Goal: Complete application form

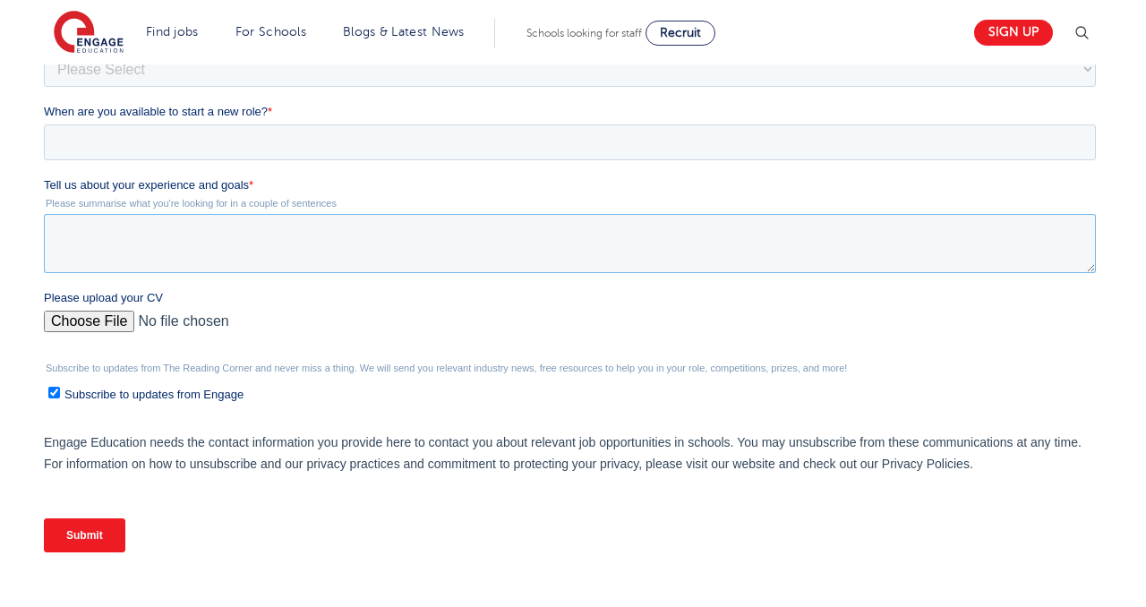
paste textarea "Whilst I do not claim immediate experience as a Teaching Assistant, I have work…"
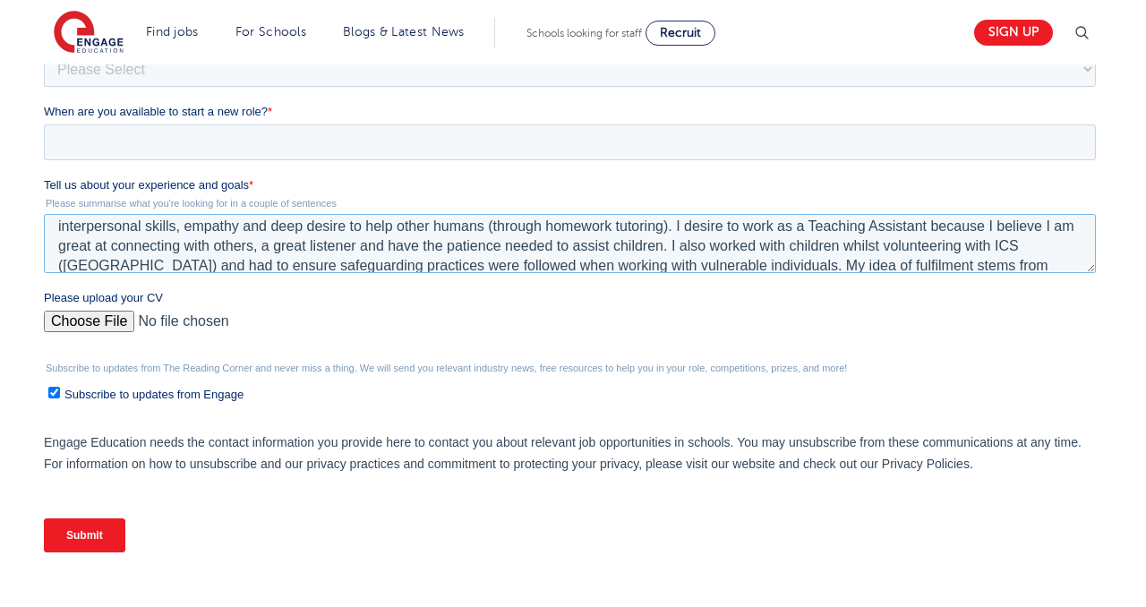
scroll to position [37, 0]
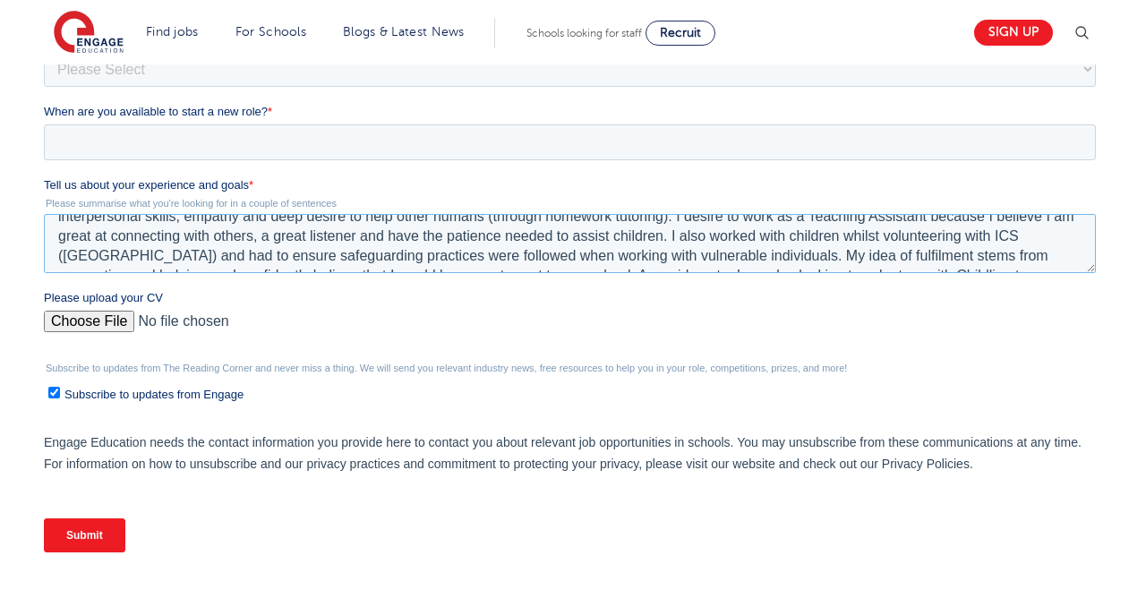
type textarea "Whilst I do not claim immediate experience as a Teaching Assistant, I have work…"
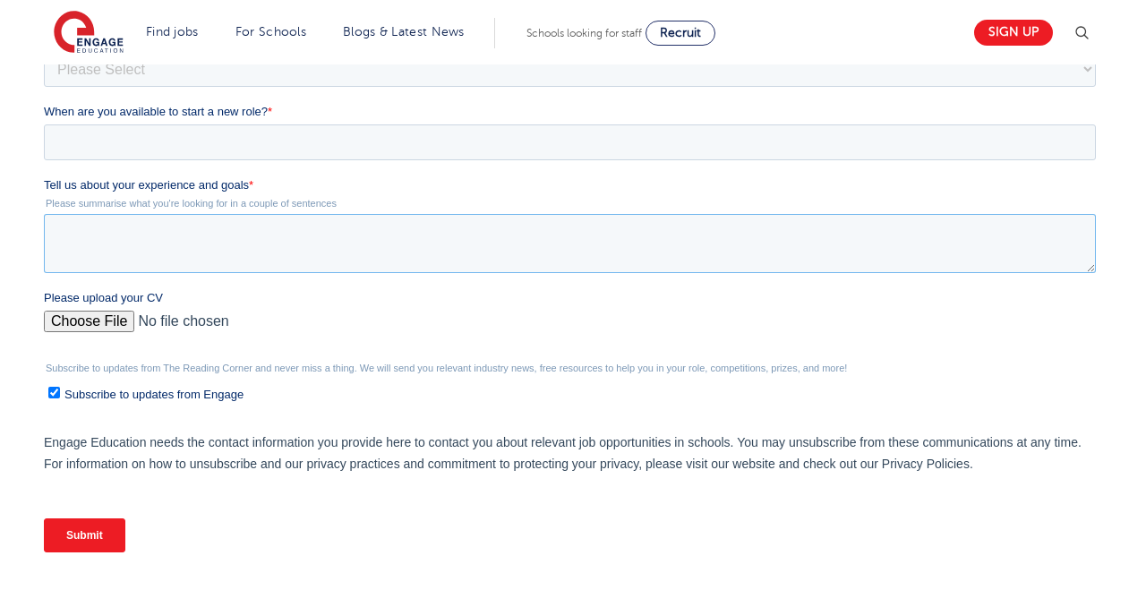
scroll to position [0, 0]
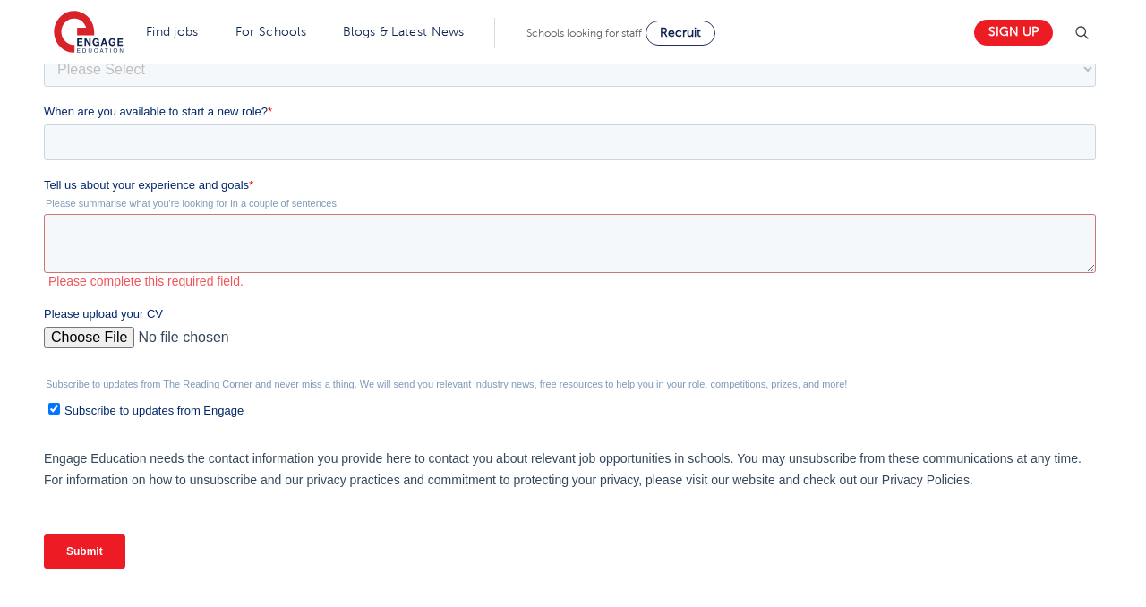
click at [556, 192] on label "Tell us about your experience and goals *" at bounding box center [572, 185] width 1059 height 18
click at [556, 214] on textarea "Tell us about your experience and goals *" at bounding box center [569, 243] width 1052 height 59
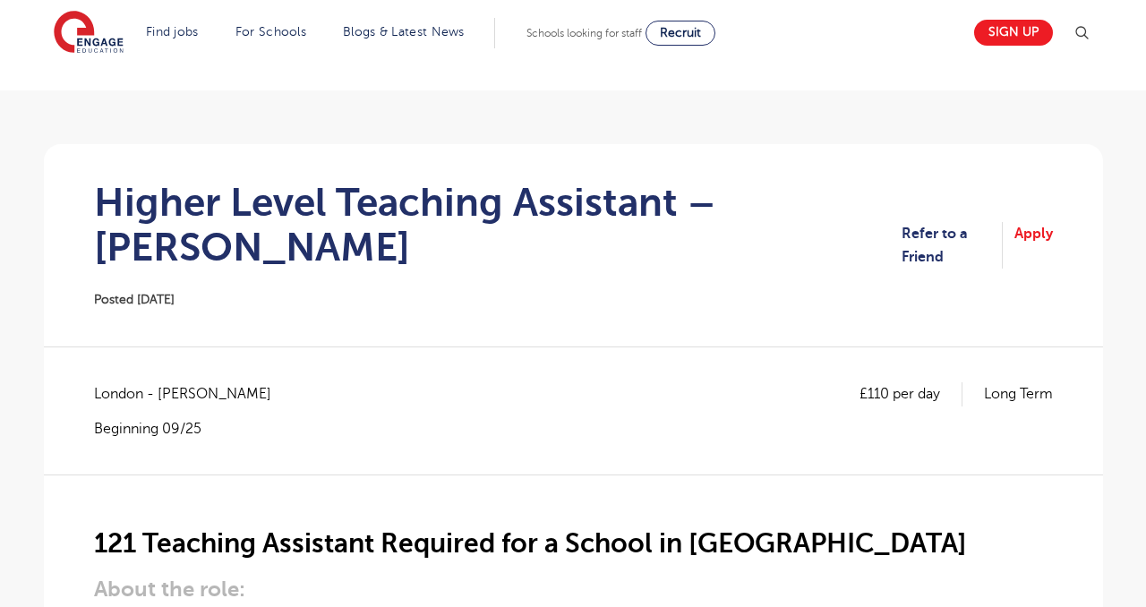
scroll to position [164, 0]
